Goal: Task Accomplishment & Management: Manage account settings

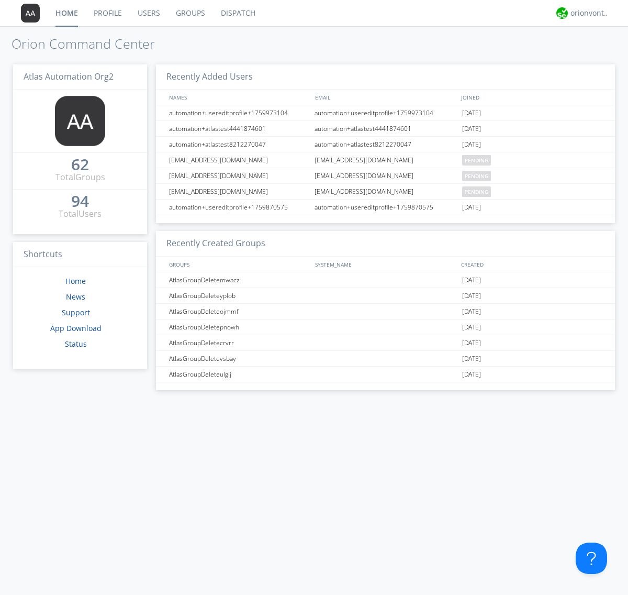
click at [148, 13] on link "Users" at bounding box center [149, 13] width 38 height 26
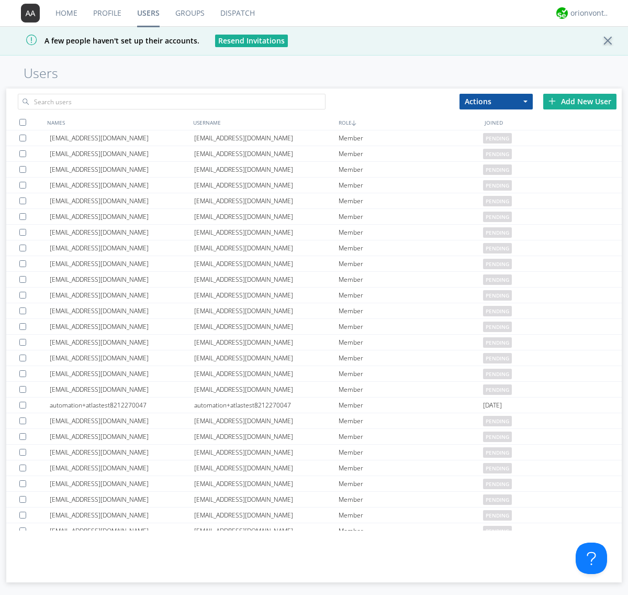
click at [580, 101] on div "Add New User" at bounding box center [579, 102] width 73 height 16
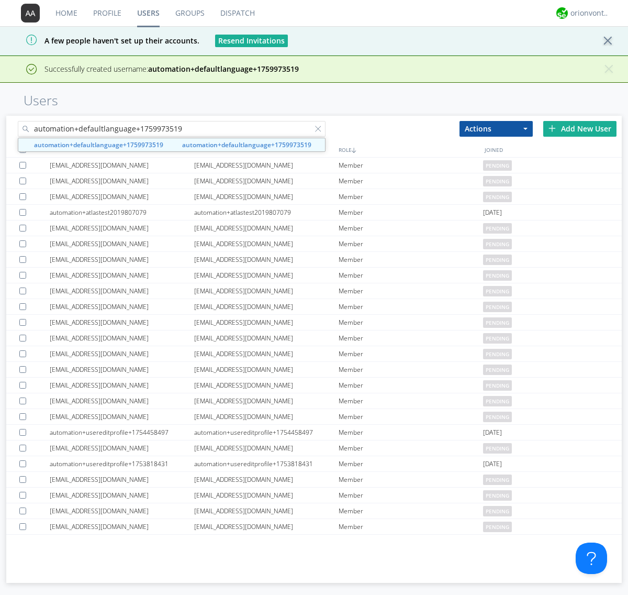
type input "automation+defaultlanguage+1759973519"
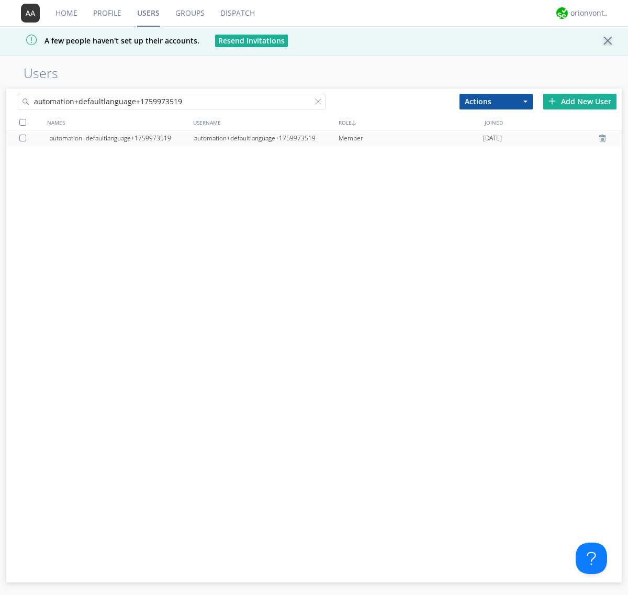
click at [266, 138] on div "automation+defaultlanguage+1759973519" at bounding box center [266, 138] width 144 height 16
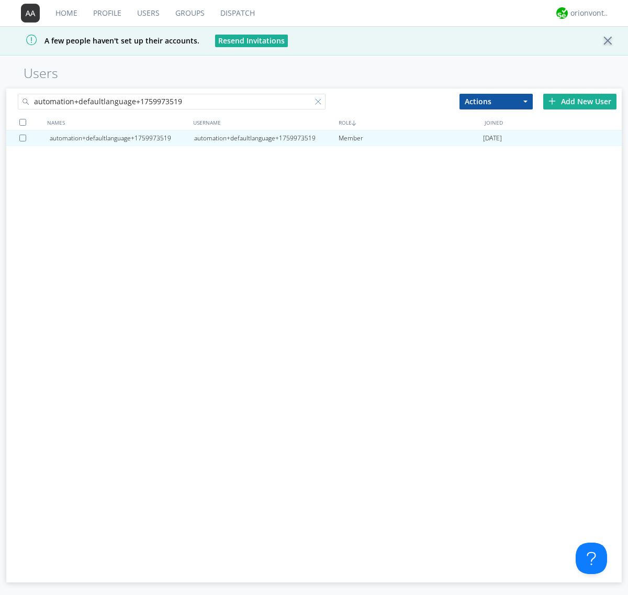
click at [315, 103] on div at bounding box center [320, 103] width 10 height 10
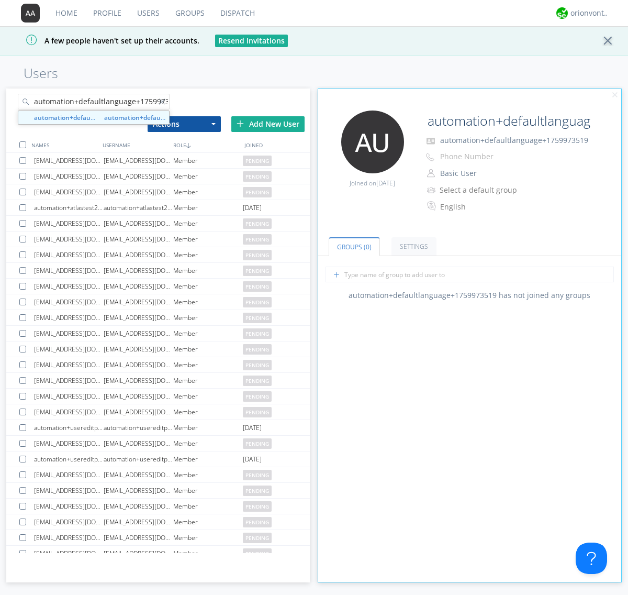
scroll to position [0, 11]
type input "automation+defaultlanguage+1759973519"
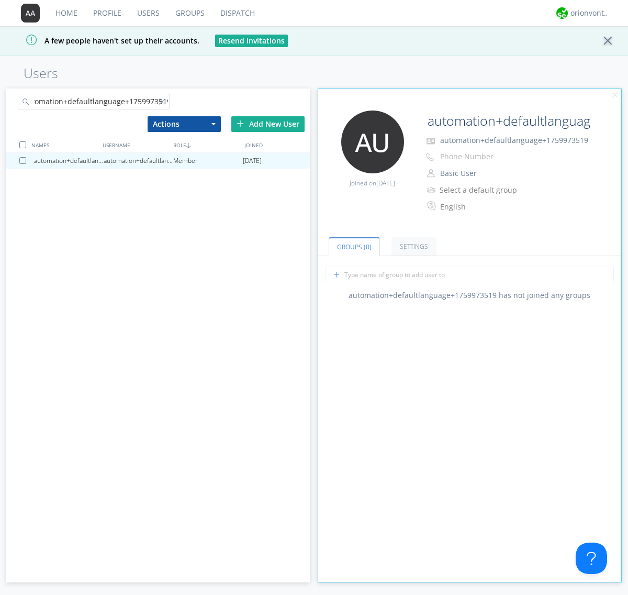
click at [25, 160] on div at bounding box center [24, 160] width 10 height 7
click at [184, 124] on button "Actions" at bounding box center [184, 124] width 73 height 16
click at [0, 0] on link "Delete User" at bounding box center [0, 0] width 0 height 0
